Goal: Information Seeking & Learning: Understand process/instructions

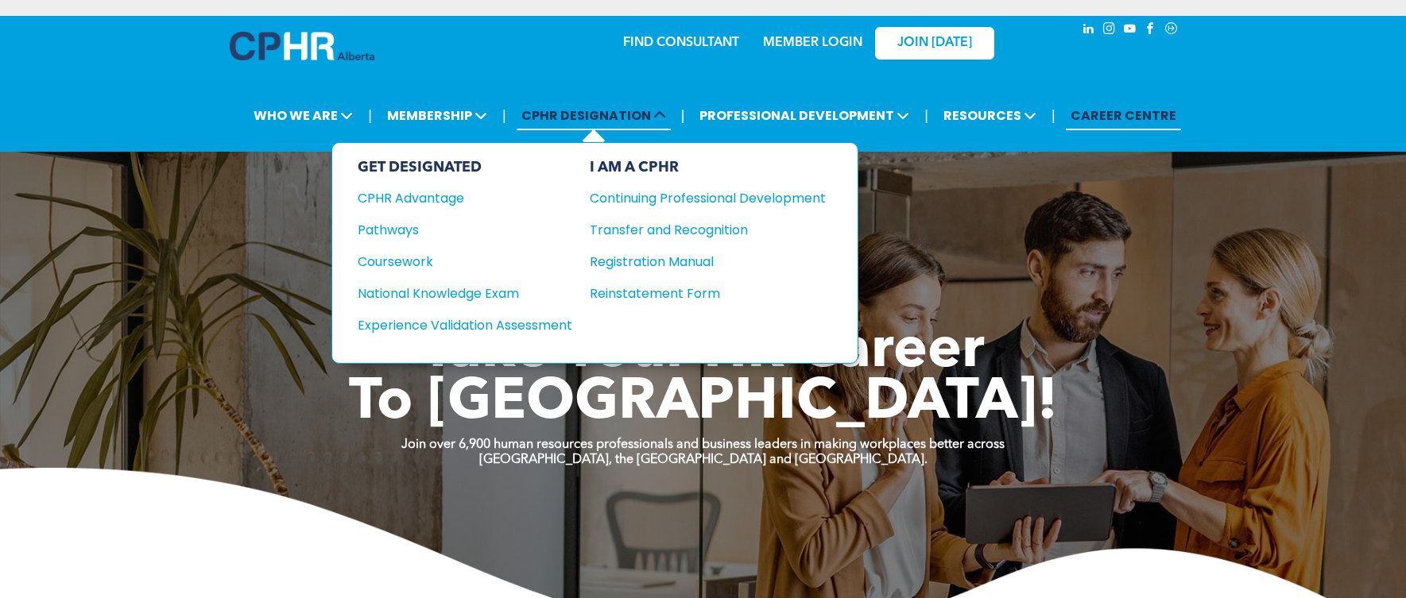
click at [628, 118] on span "CPHR DESIGNATION" at bounding box center [593, 115] width 154 height 29
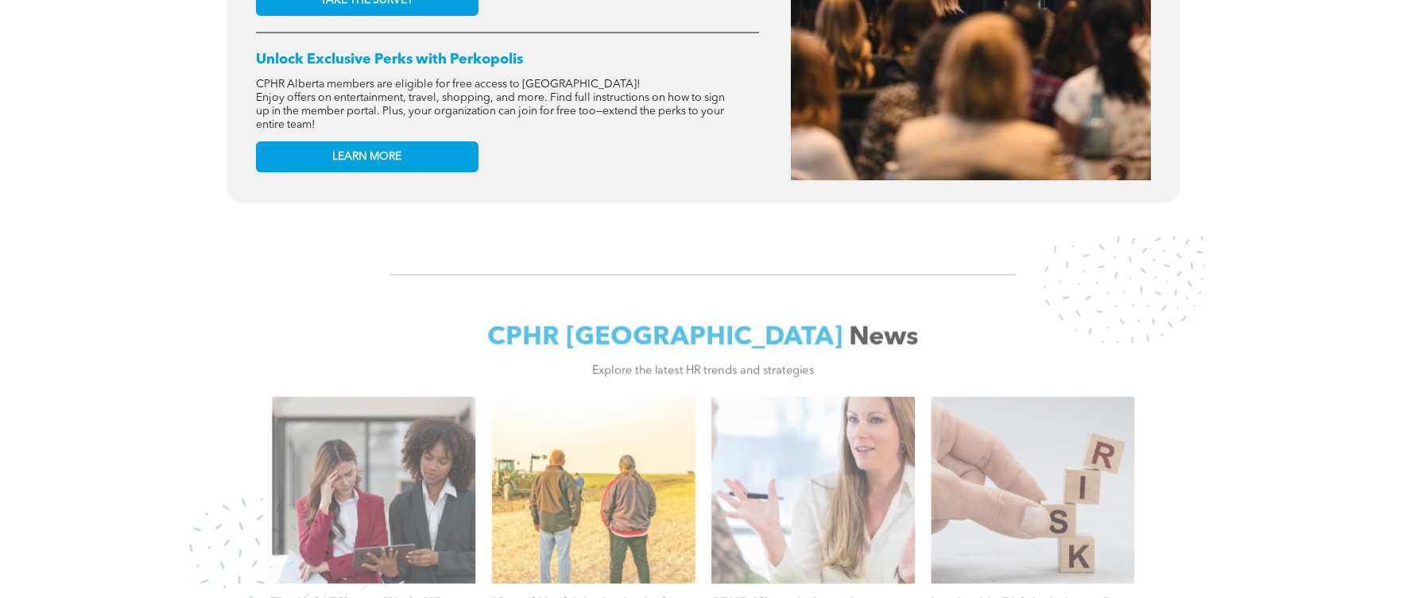
scroll to position [1192, 0]
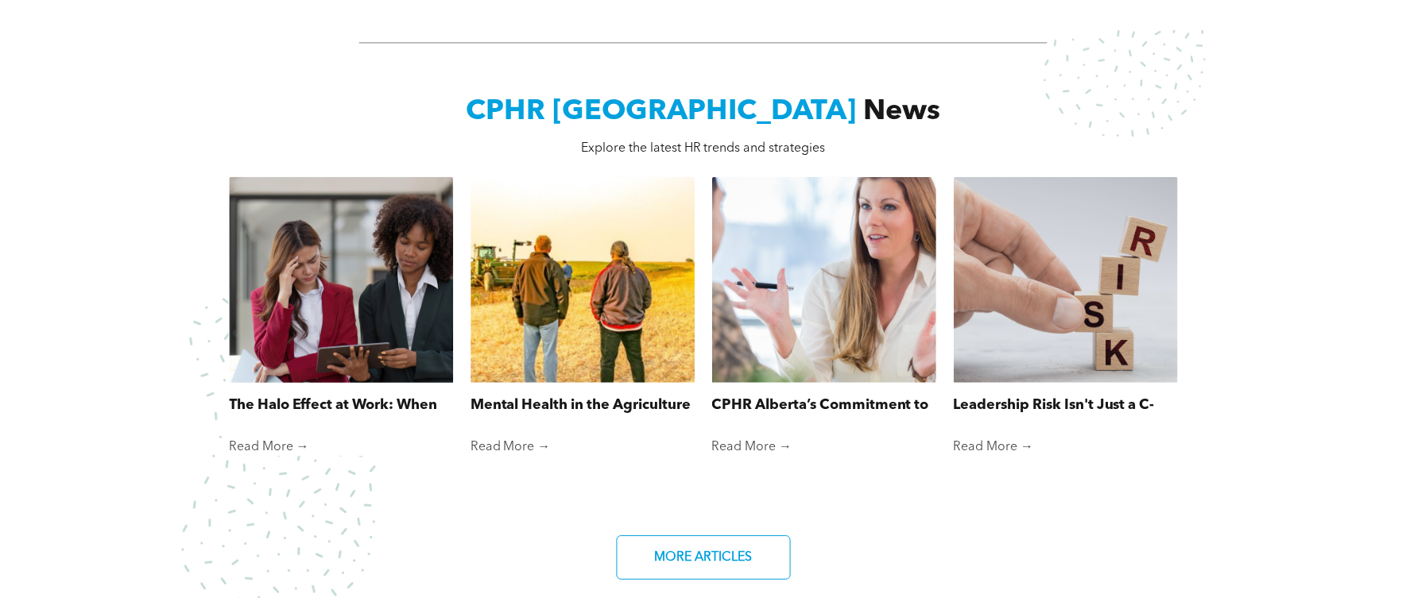
click at [267, 274] on div at bounding box center [341, 280] width 238 height 219
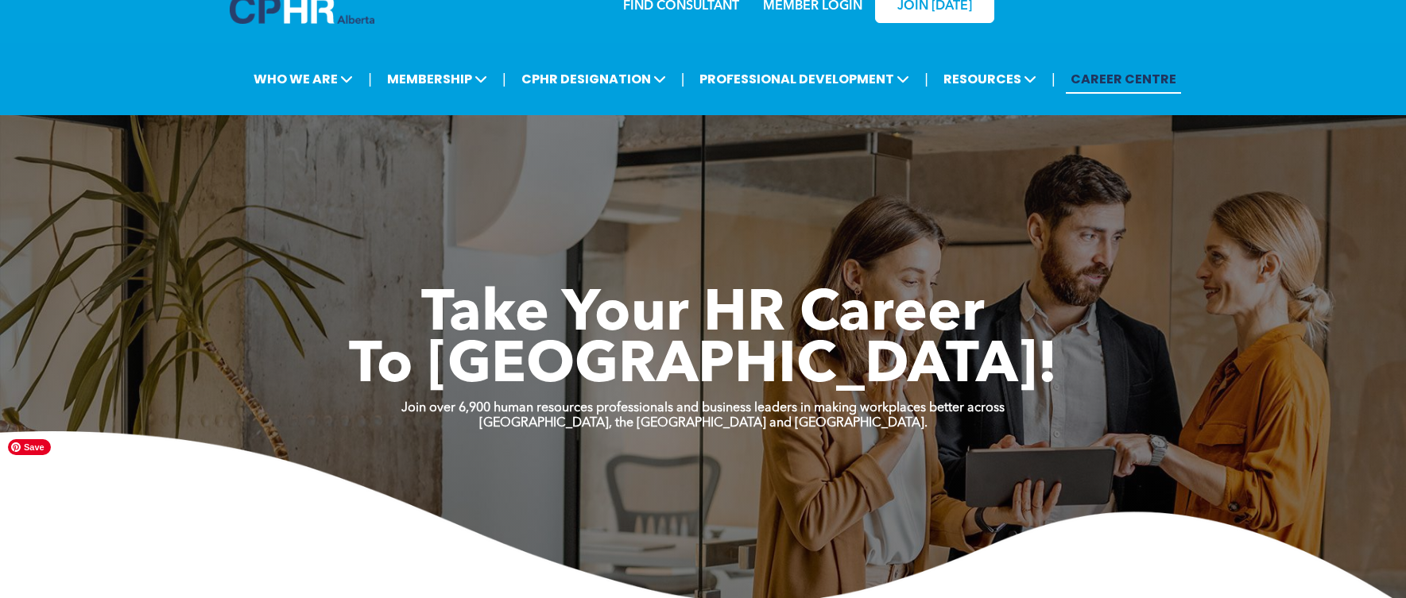
scroll to position [0, 0]
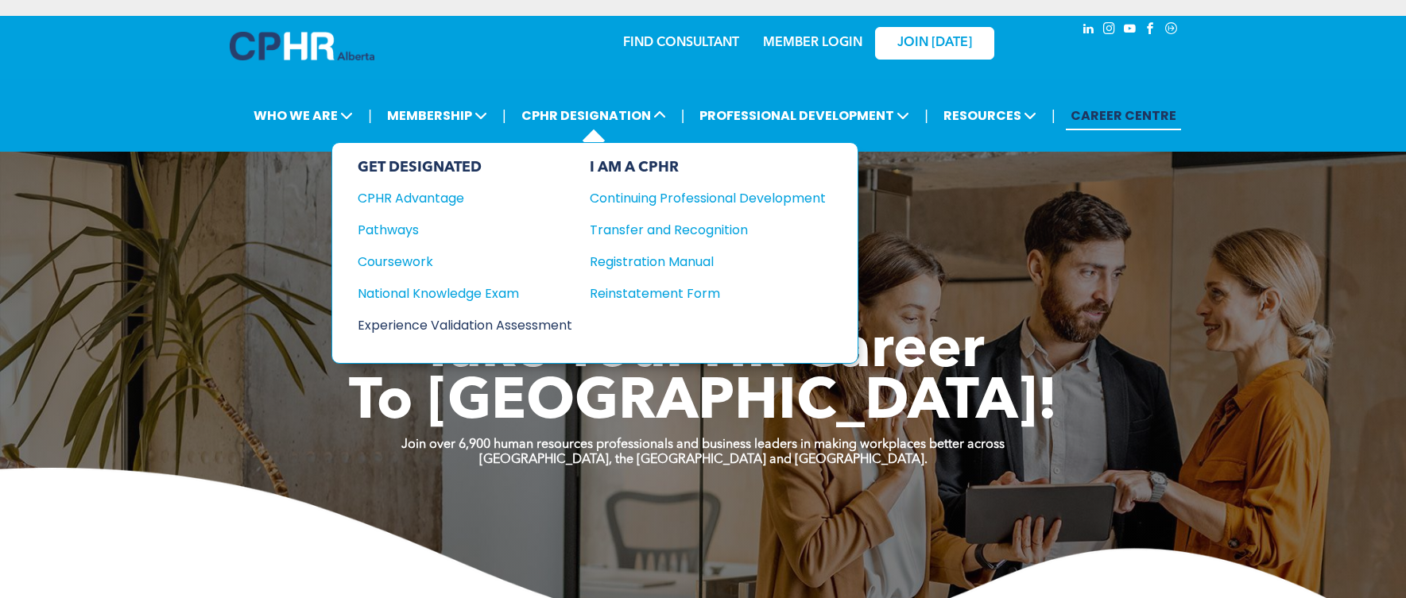
click at [487, 331] on div "Experience Validation Assessment" at bounding box center [454, 325] width 193 height 20
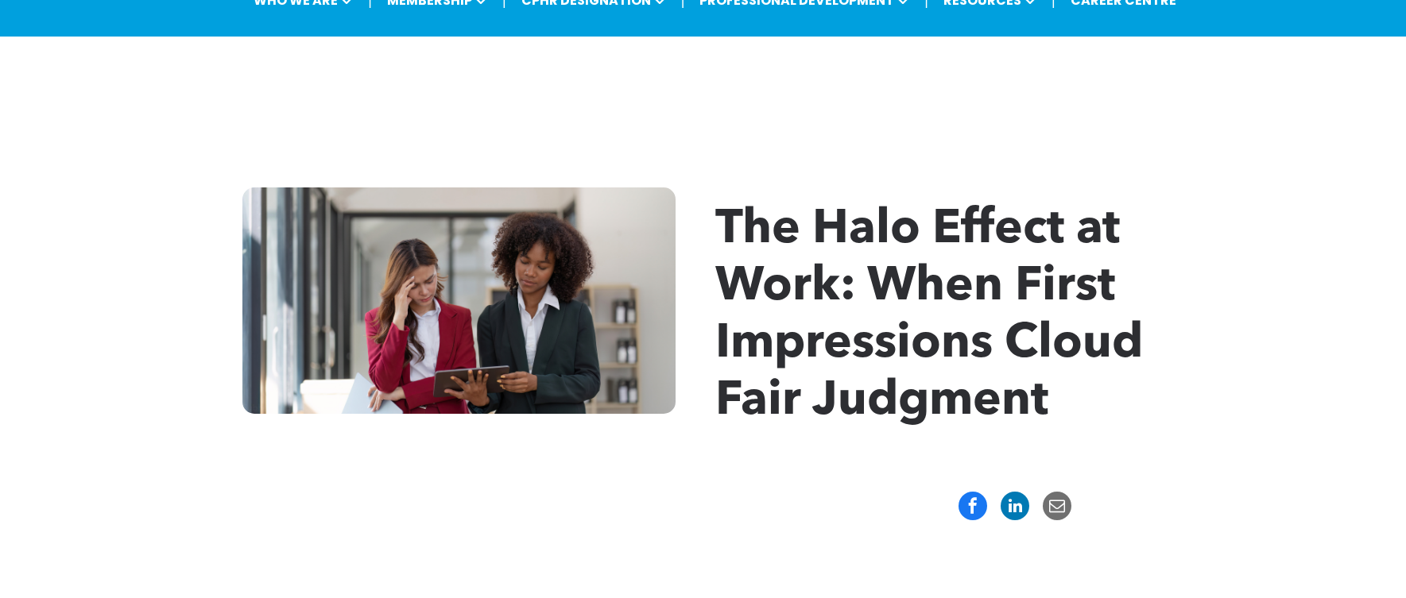
scroll to position [238, 0]
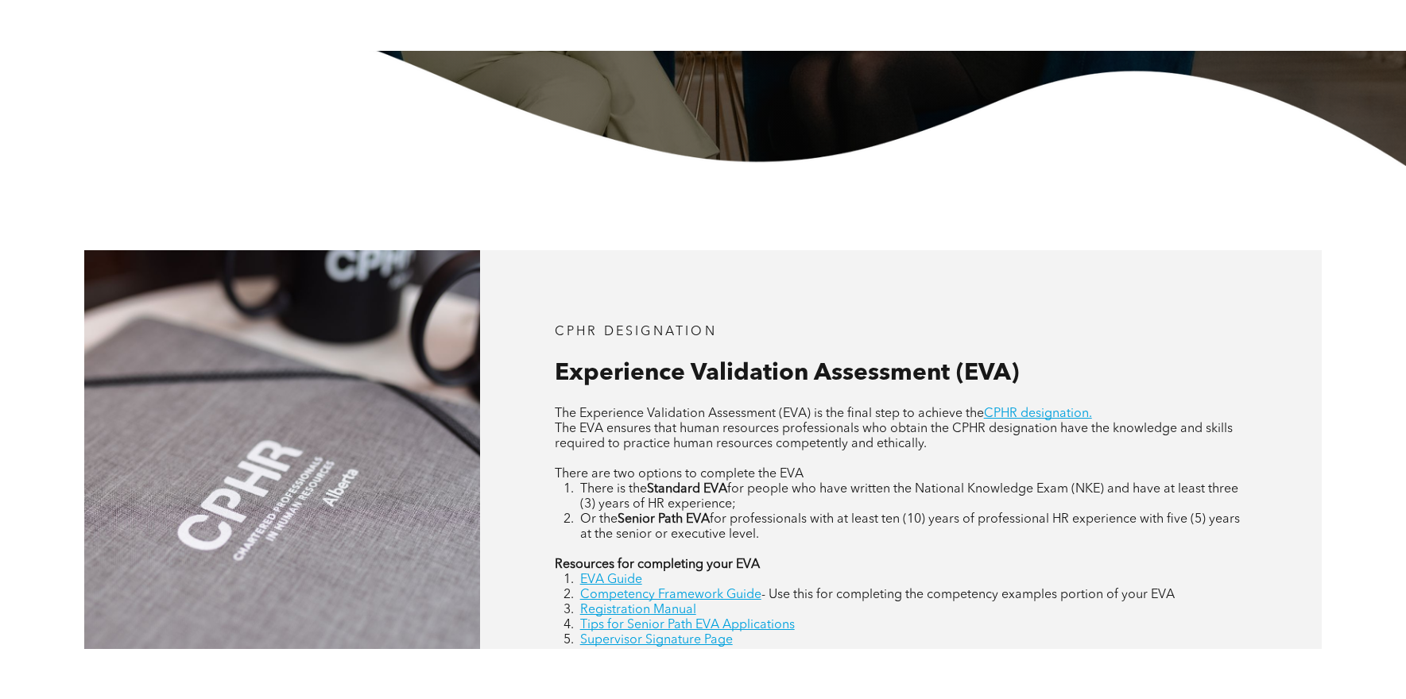
scroll to position [636, 0]
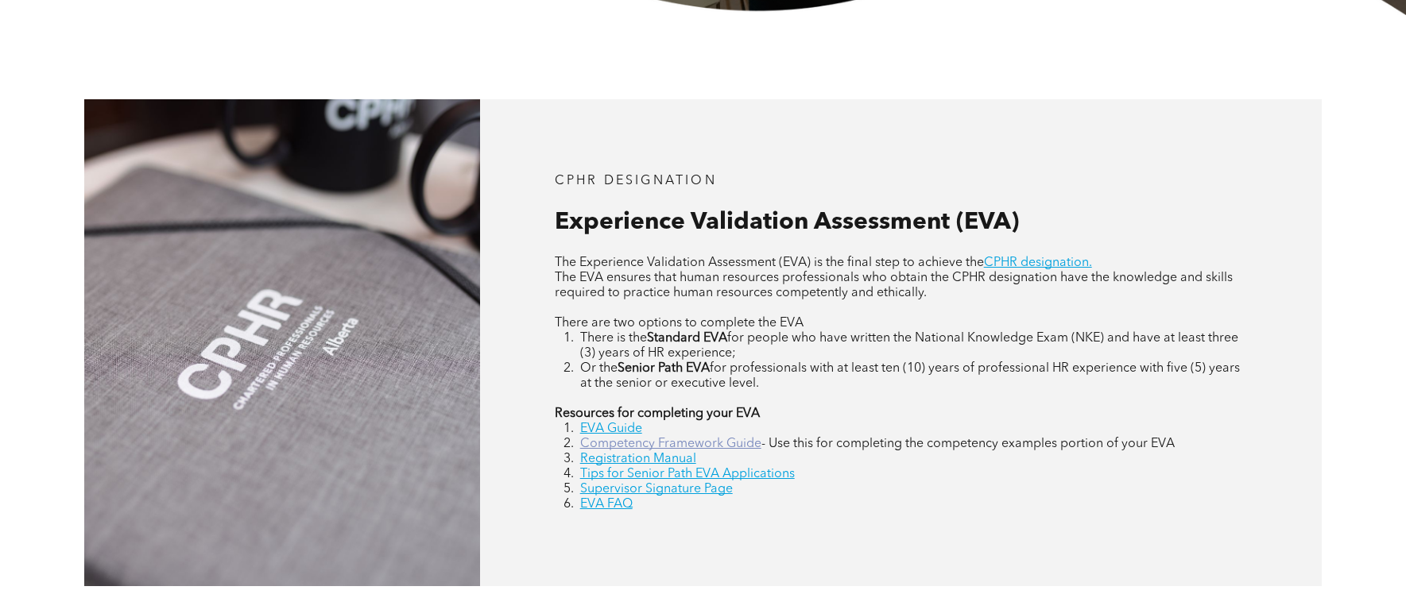
click at [662, 444] on link "Competency Framework Guide" at bounding box center [670, 444] width 181 height 13
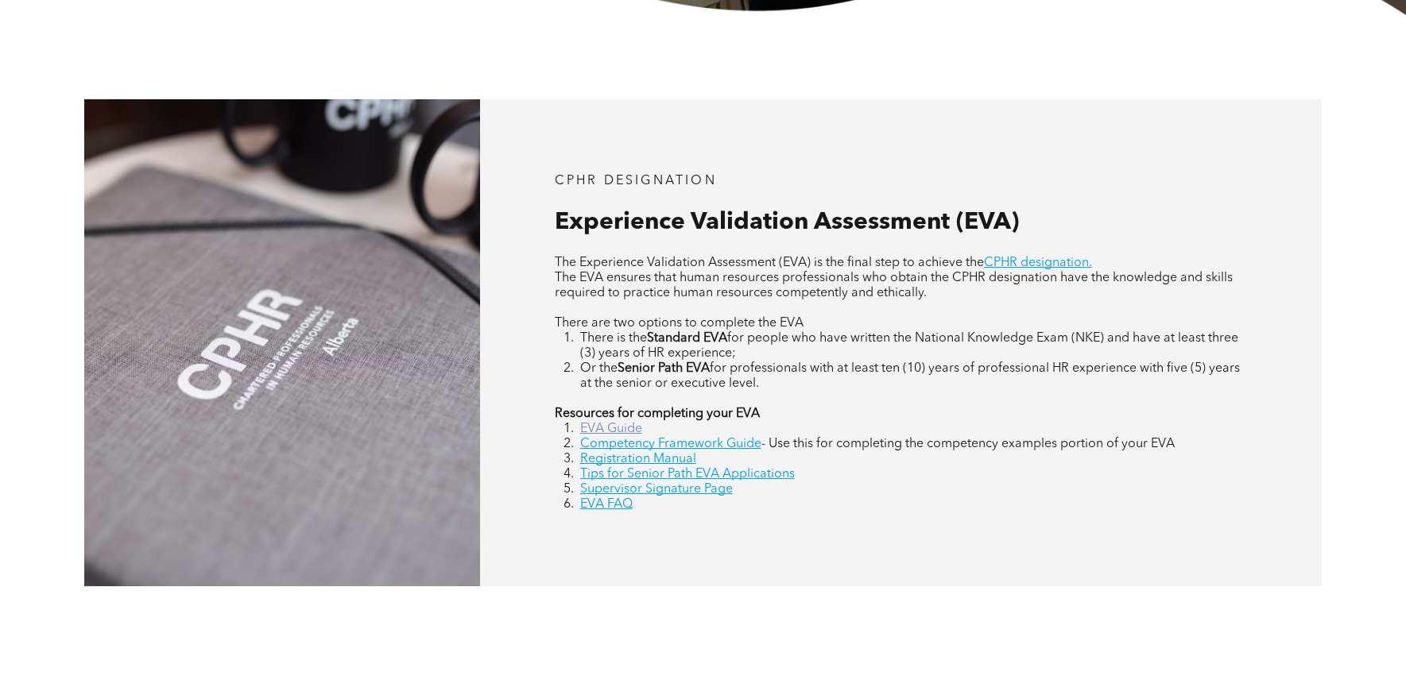
click at [609, 429] on link "EVA Guide" at bounding box center [611, 429] width 62 height 13
